Goal: Task Accomplishment & Management: Complete application form

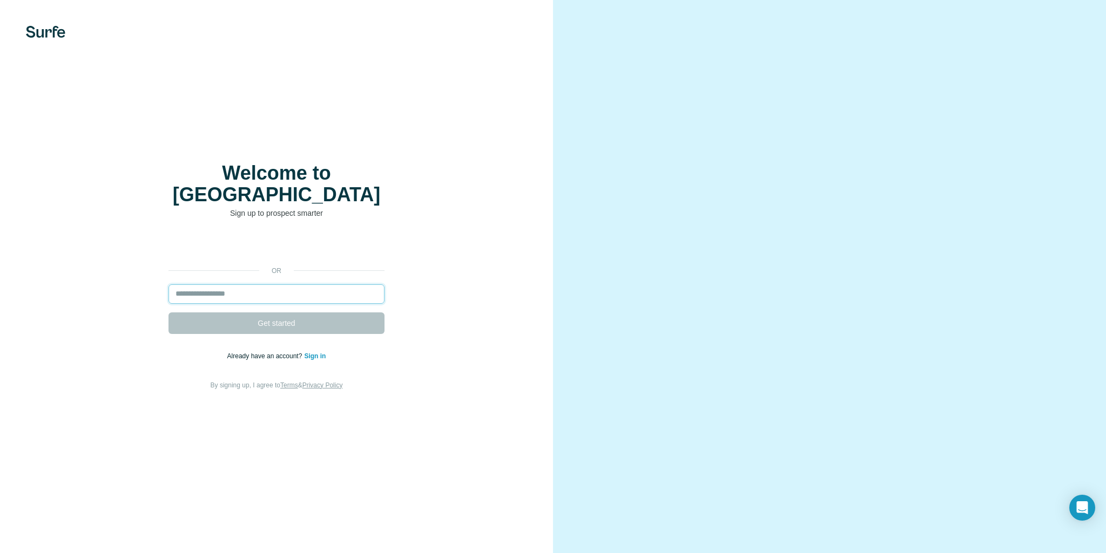
click at [228, 285] on input "email" at bounding box center [276, 294] width 216 height 19
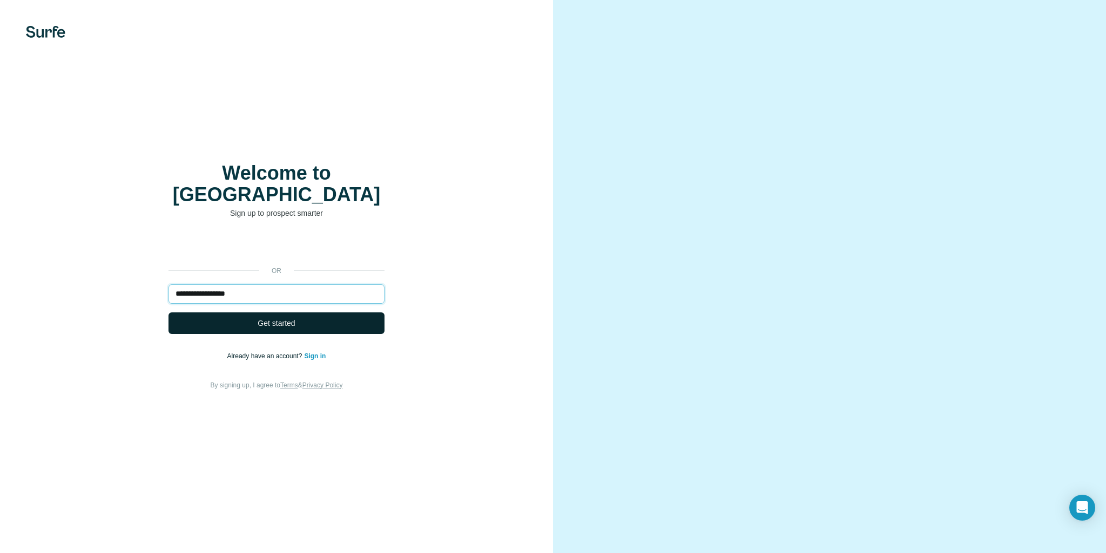
type input "**********"
click at [315, 313] on button "Get started" at bounding box center [276, 324] width 216 height 22
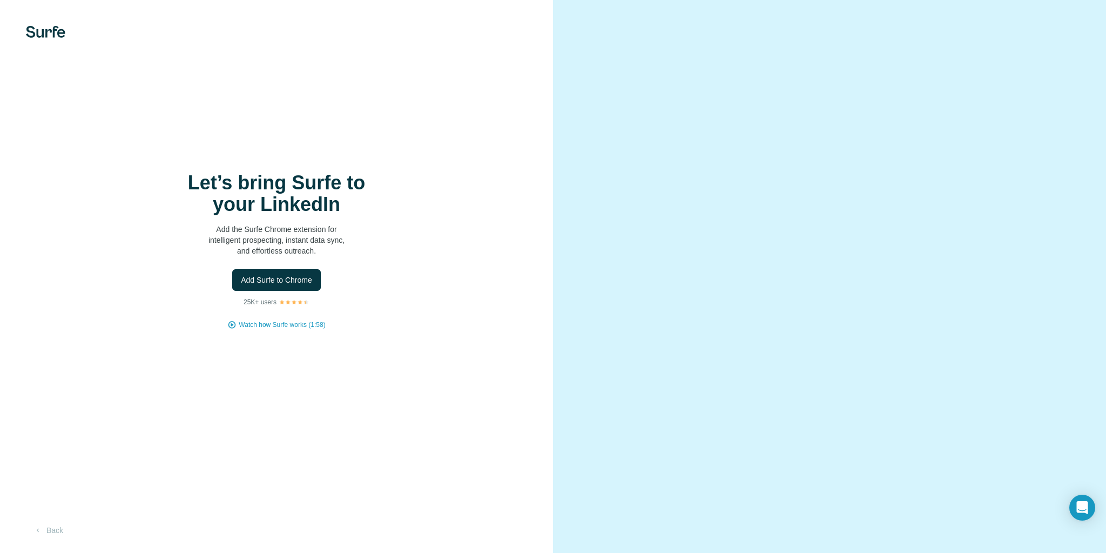
click at [285, 314] on div "Let’s bring Surfe to your LinkedIn Add the Surfe Chrome extension for intellige…" at bounding box center [277, 251] width 510 height 158
click at [51, 31] on img at bounding box center [45, 32] width 39 height 12
click at [297, 282] on span "Add Surfe to Chrome" at bounding box center [276, 280] width 71 height 11
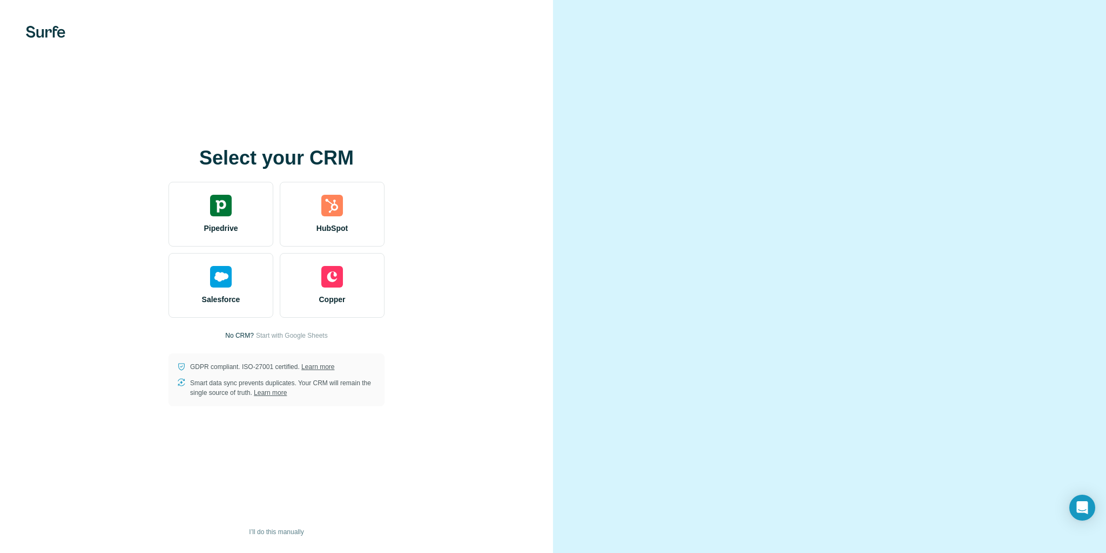
click at [563, 261] on div at bounding box center [829, 276] width 553 height 553
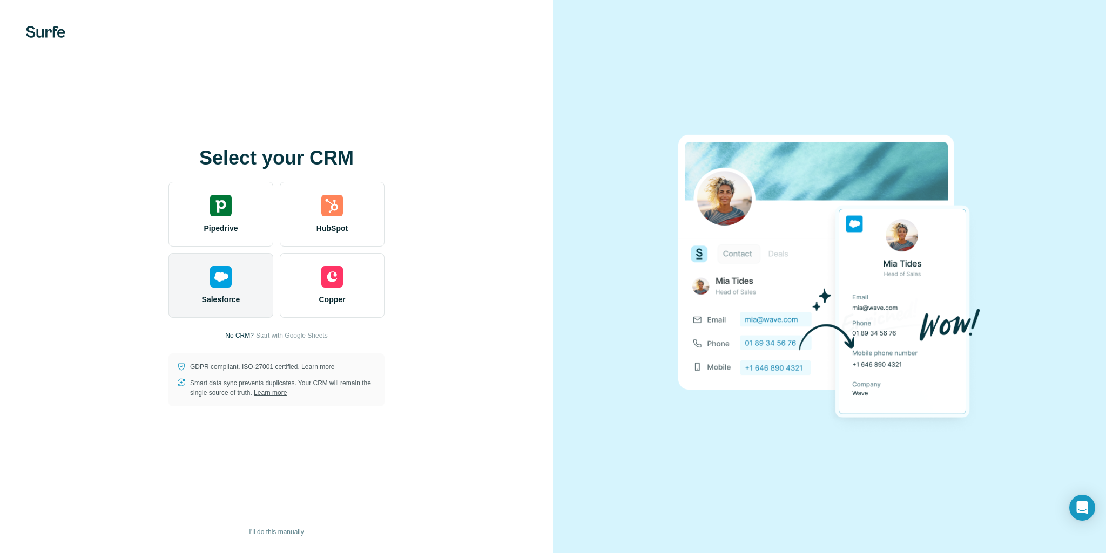
click at [249, 273] on div "Salesforce" at bounding box center [220, 285] width 105 height 65
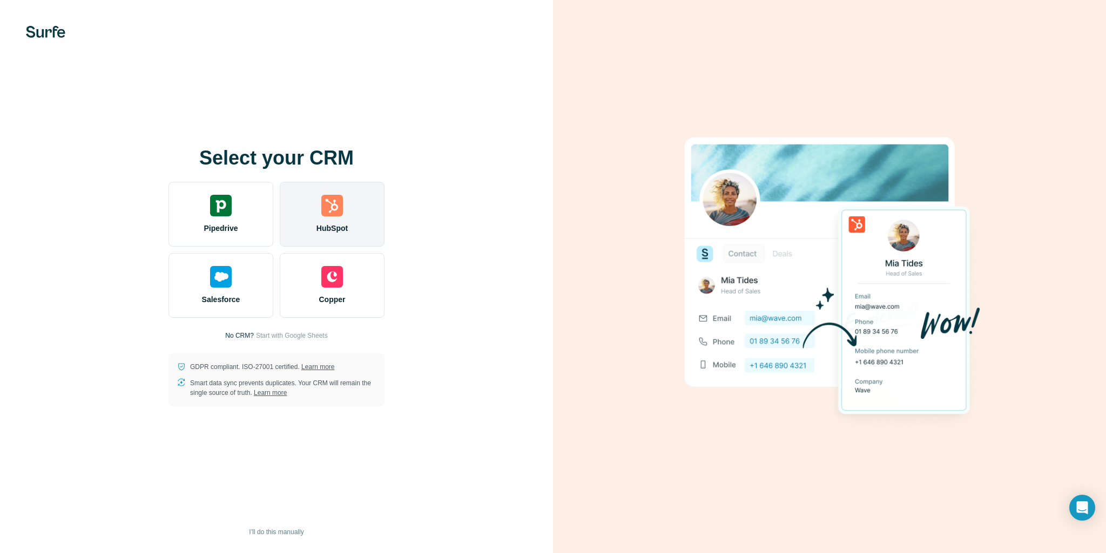
click at [320, 207] on div "HubSpot" at bounding box center [332, 214] width 105 height 65
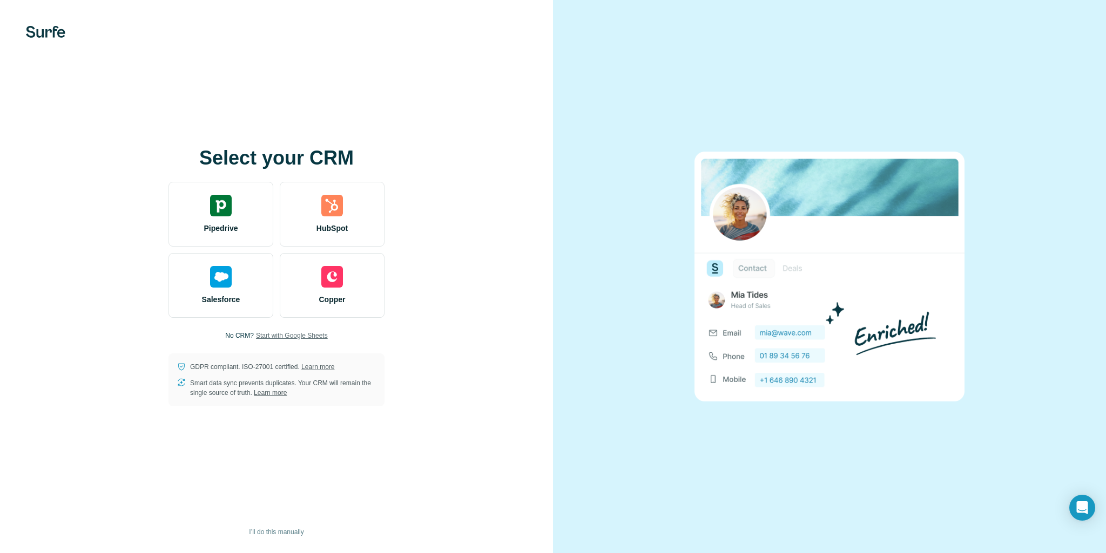
click at [288, 336] on span "Start with Google Sheets" at bounding box center [292, 336] width 72 height 10
click at [278, 531] on span "I’ll do this manually" at bounding box center [276, 532] width 55 height 10
click at [265, 532] on span "I’ll do this manually" at bounding box center [276, 532] width 55 height 10
